Goal: Task Accomplishment & Management: Manage account settings

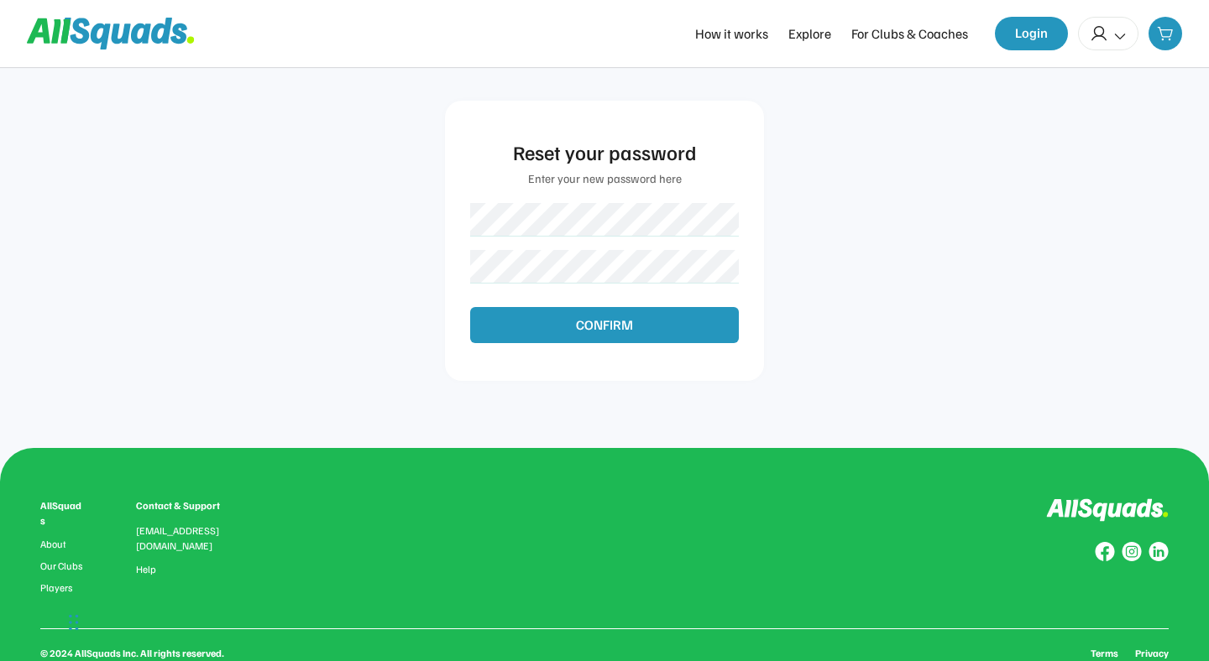
click at [795, 293] on div "Reset your password Enter your new password here CONFIRM AllSquads About Our Cl…" at bounding box center [604, 396] width 1209 height 793
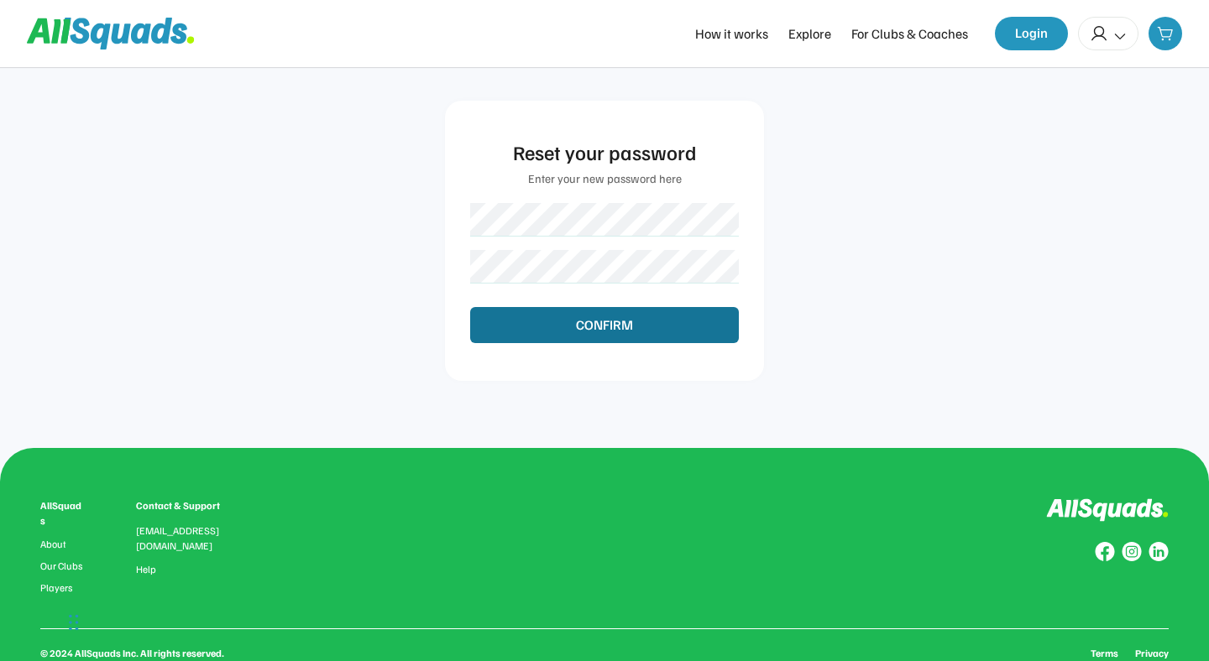
click at [613, 324] on button "CONFIRM" at bounding box center [604, 324] width 269 height 35
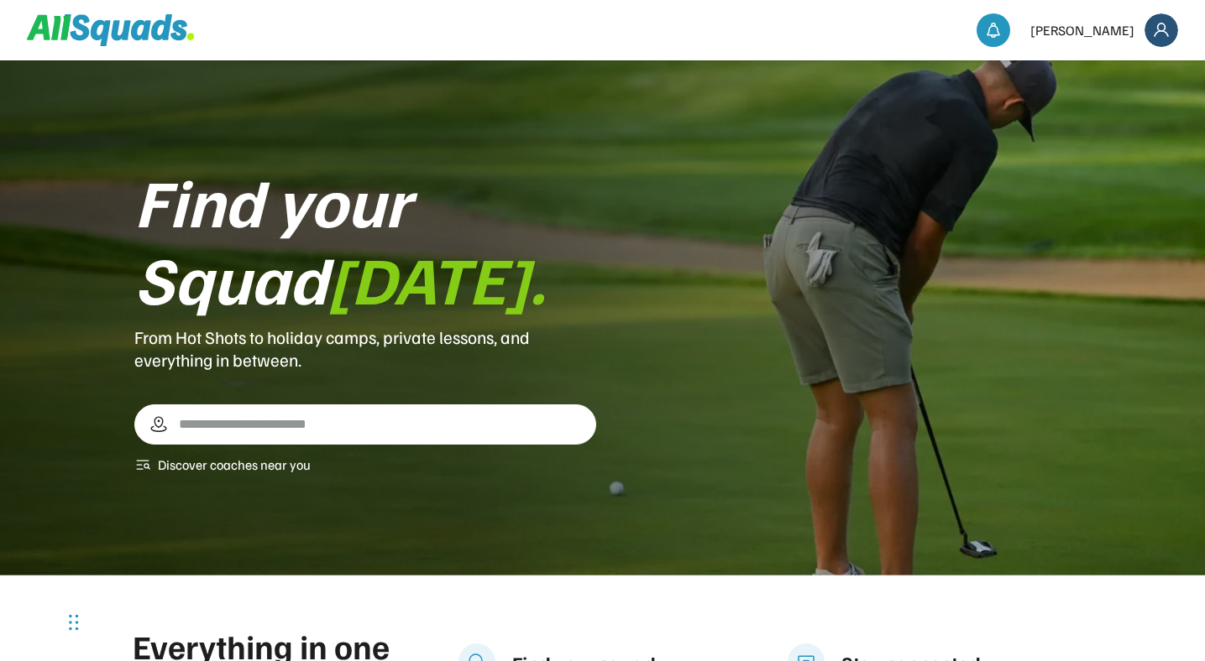
click at [1158, 33] on img at bounding box center [1161, 30] width 34 height 34
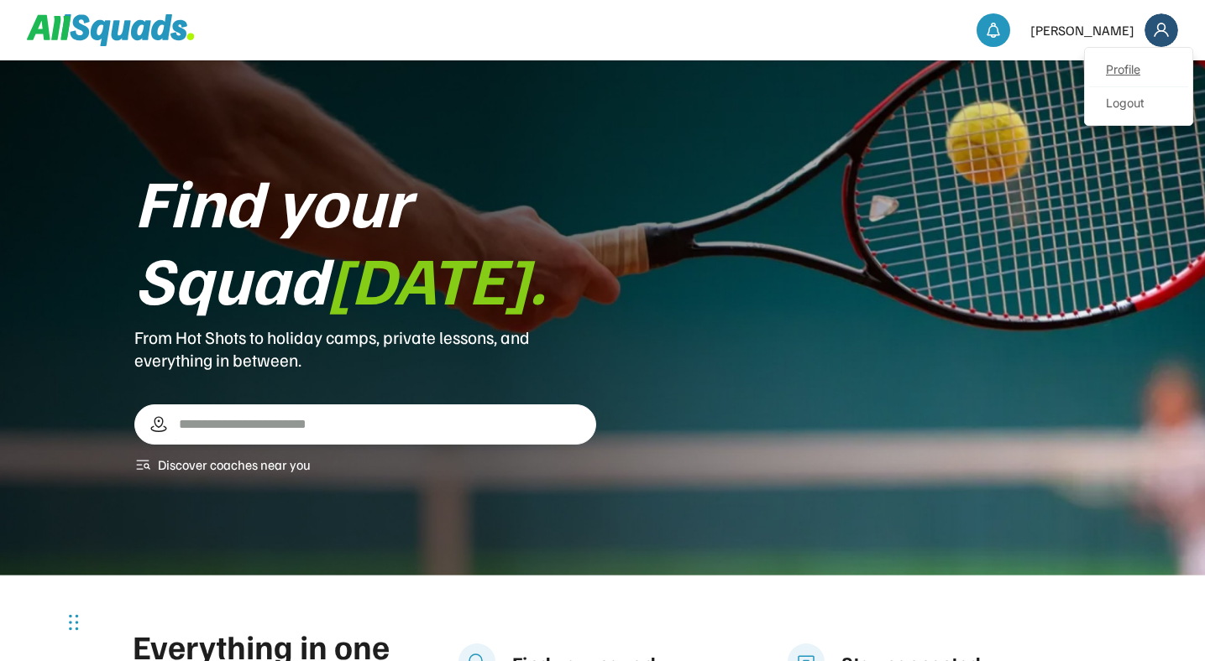
click at [1121, 70] on link "Profile" at bounding box center [1138, 71] width 99 height 34
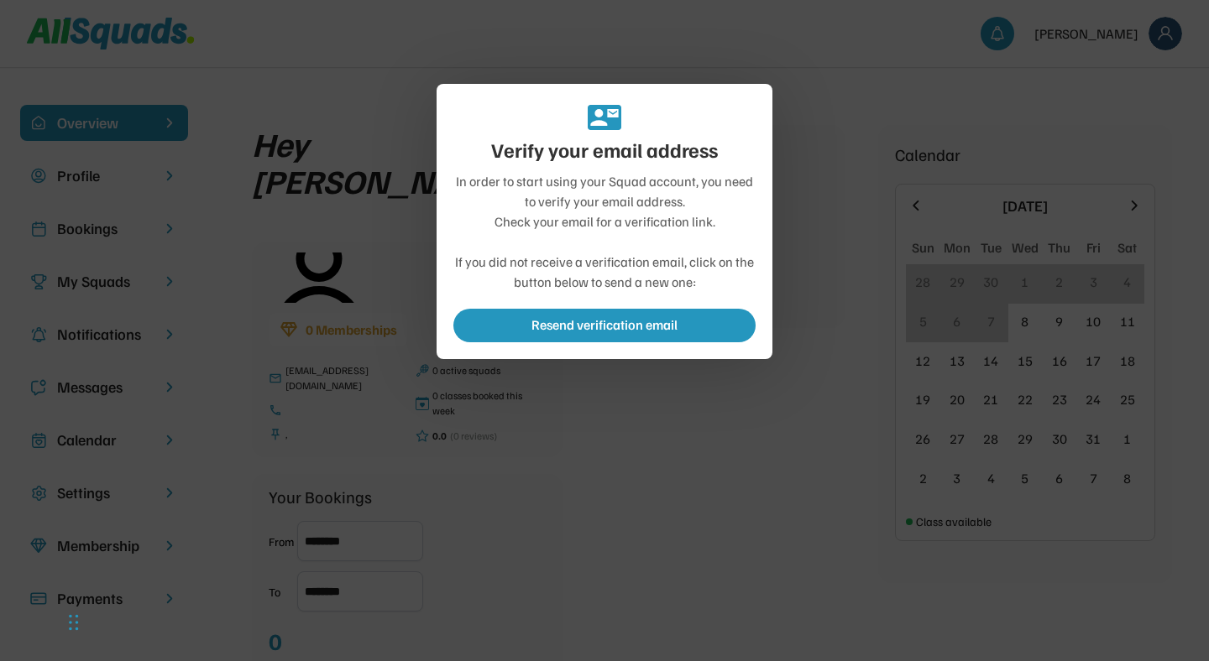
click at [593, 220] on div "In order to start using your Squad account, you need to verify your email addre…" at bounding box center [604, 231] width 302 height 121
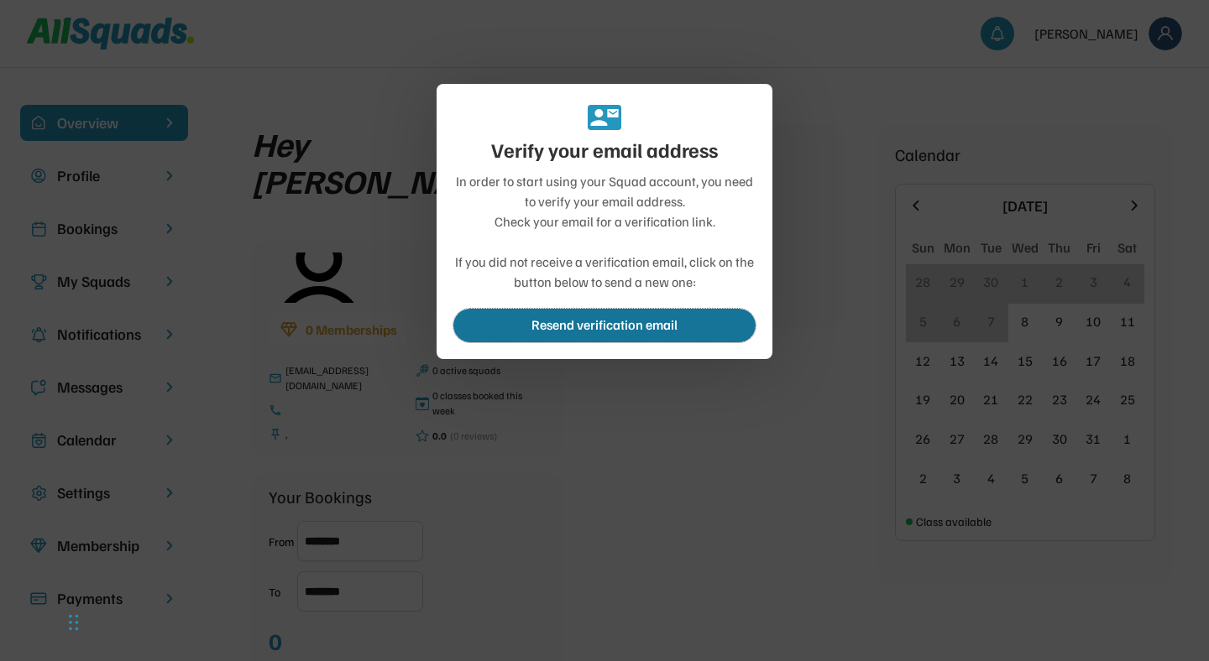
click at [609, 328] on button "Resend verification email" at bounding box center [604, 326] width 302 height 34
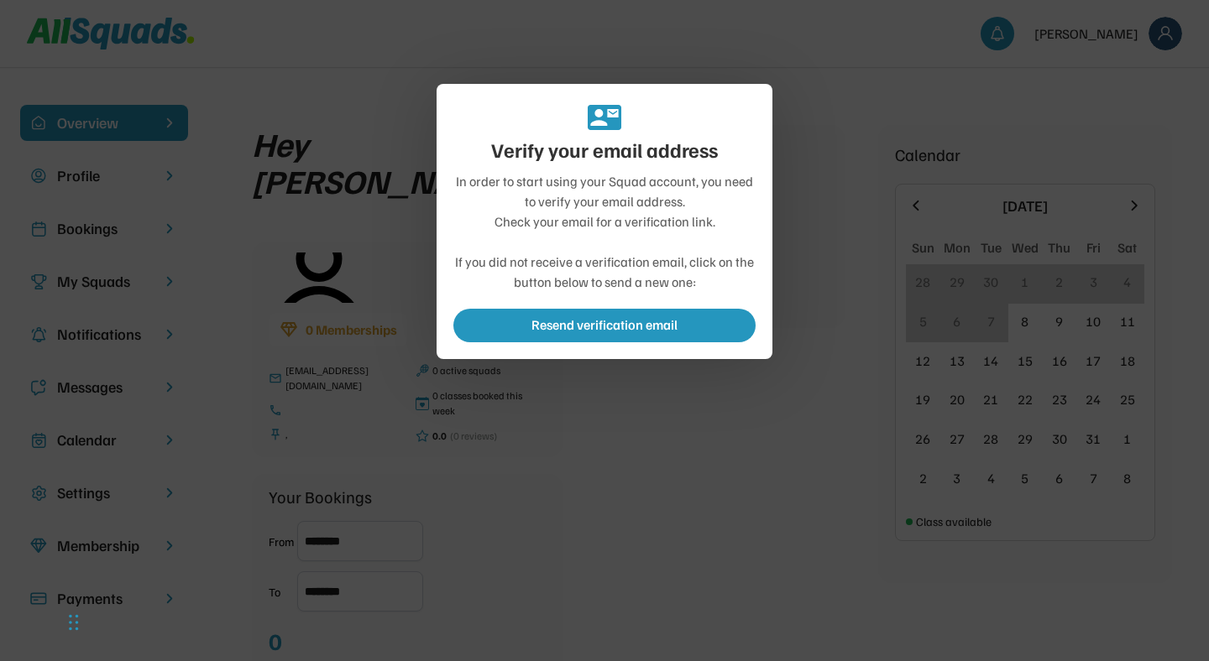
click at [828, 351] on div at bounding box center [604, 330] width 1209 height 661
